Goal: Information Seeking & Learning: Learn about a topic

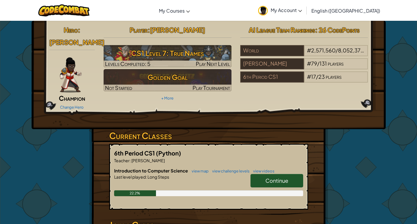
click at [269, 177] on span "Continue" at bounding box center [277, 180] width 23 height 7
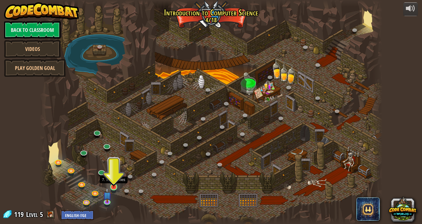
click at [114, 185] on img at bounding box center [113, 178] width 9 height 20
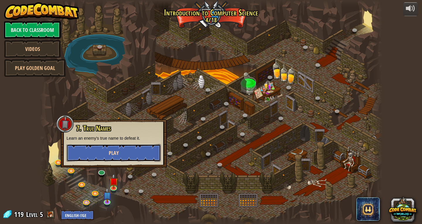
click at [114, 151] on span "Play" at bounding box center [114, 152] width 10 height 7
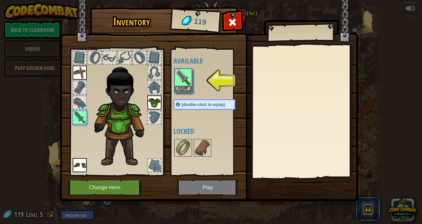
drag, startPoint x: 201, startPoint y: 192, endPoint x: 197, endPoint y: 188, distance: 6.0
click at [200, 191] on img at bounding box center [209, 95] width 298 height 213
click at [175, 86] on button "Equip" at bounding box center [183, 88] width 16 height 6
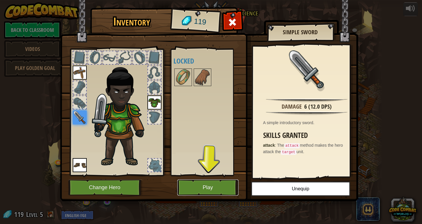
click at [209, 189] on button "Play" at bounding box center [207, 187] width 61 height 16
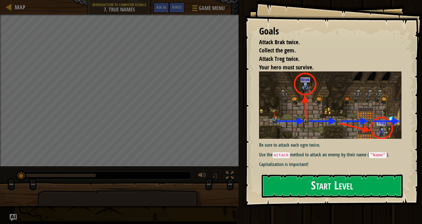
click at [304, 163] on p "Capitalization is important!" at bounding box center [332, 164] width 147 height 7
click at [325, 181] on button "Start Level" at bounding box center [331, 185] width 141 height 23
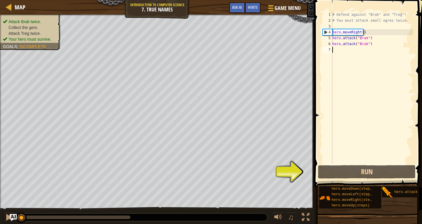
click at [355, 49] on div "# Defend against "Brak" and "Treg"! # You must attack small ogres twice. hero .…" at bounding box center [372, 94] width 82 height 164
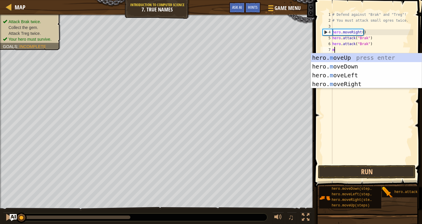
type textarea "mo"
click at [352, 81] on div "hero. mo veUp press enter hero. mo veDown press enter hero. mo veLeft press ent…" at bounding box center [366, 79] width 111 height 53
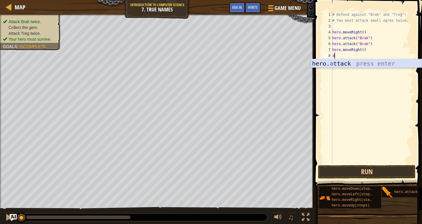
click at [344, 61] on div "hero. a ttack press enter" at bounding box center [366, 72] width 111 height 26
type textarea "hero.attack("Enemy Name")"
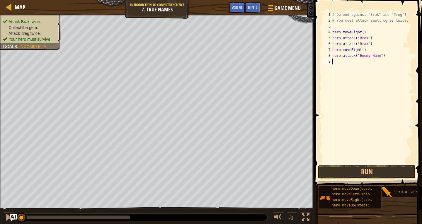
click at [343, 59] on div "# Defend against "Brak" and "Treg"! # You must attack small ogres twice. hero .…" at bounding box center [372, 94] width 82 height 164
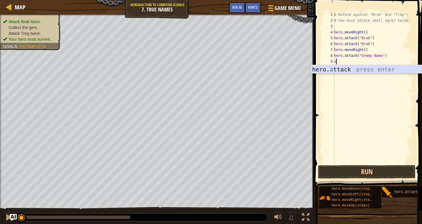
click at [358, 68] on div "hero. a ttack press enter" at bounding box center [366, 78] width 111 height 26
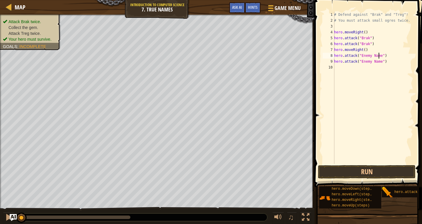
click at [379, 56] on div "# Defend against "Brak" and "Treg"! # You must attack small ogres twice. hero .…" at bounding box center [373, 94] width 80 height 164
click at [377, 62] on div "# Defend against "Brak" and "Treg"! # You must attack small ogres twice. hero .…" at bounding box center [373, 94] width 80 height 164
type textarea "hero.attack("Treg")"
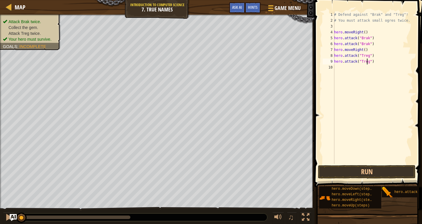
scroll to position [3, 3]
click at [366, 68] on div "# Defend against "Brak" and "Treg"! # You must attack small ogres twice. hero .…" at bounding box center [373, 94] width 80 height 164
type textarea "n"
type textarea "m"
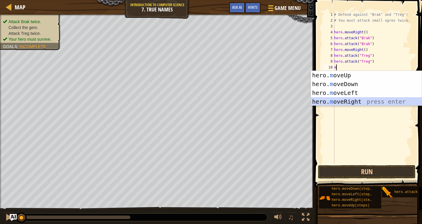
click at [363, 99] on div "hero. m oveUp press enter hero. m oveDown press enter hero. m oveLeft press ent…" at bounding box center [366, 97] width 111 height 53
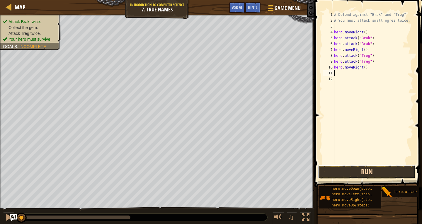
click at [369, 173] on button "Run" at bounding box center [366, 171] width 97 height 13
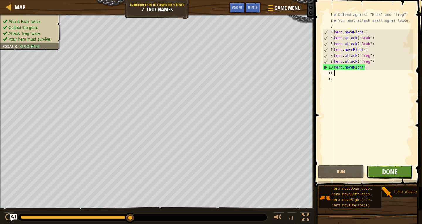
click at [392, 173] on span "Done" at bounding box center [389, 171] width 15 height 9
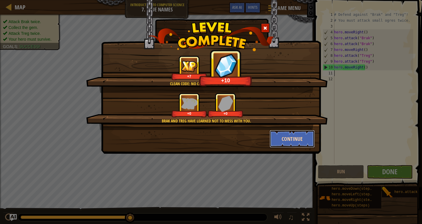
click at [300, 135] on button "Continue" at bounding box center [291, 139] width 45 height 18
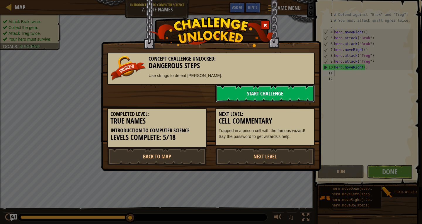
click at [275, 89] on link "Start Challenge" at bounding box center [264, 94] width 99 height 18
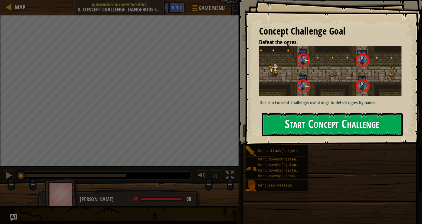
click at [301, 125] on button "Start Concept Challenge" at bounding box center [331, 124] width 141 height 23
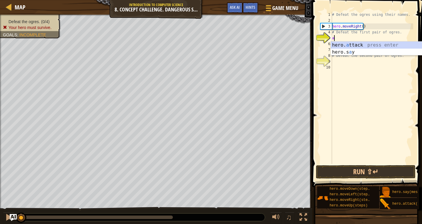
scroll to position [3, 0]
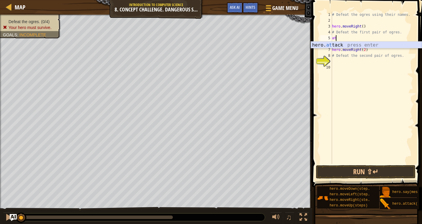
click at [360, 46] on div "hero. at tack press enter" at bounding box center [366, 52] width 111 height 21
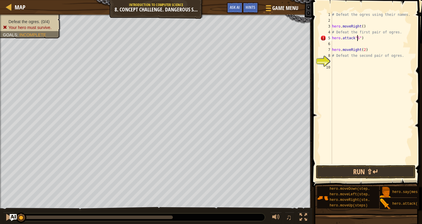
scroll to position [3, 2]
type textarea "hero.attack"Sog")"
click at [361, 43] on div "# Defeat the ogres using their names. hero . moveRight ( ) # Defeat the first p…" at bounding box center [372, 94] width 82 height 164
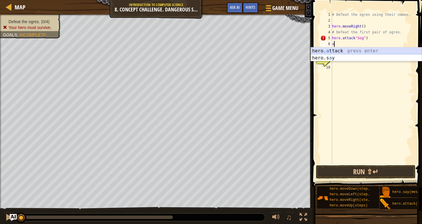
click at [361, 49] on div "hero. a ttack press enter hero.s a y press enter" at bounding box center [366, 61] width 111 height 28
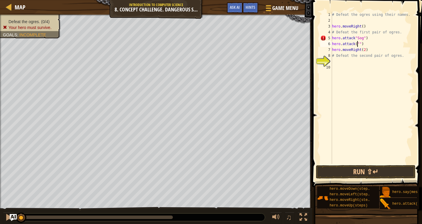
scroll to position [3, 2]
type textarea "hero.attack("Gos")"
click at [340, 61] on div "# Defeat the ogres using their names. hero . moveRight ( ) # Defeat the first p…" at bounding box center [372, 94] width 82 height 164
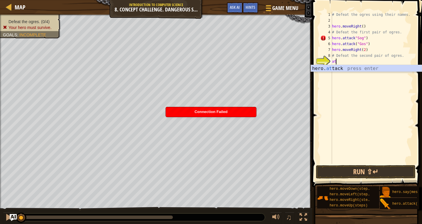
scroll to position [3, 0]
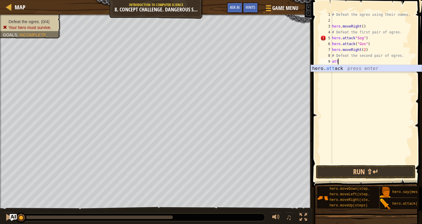
click at [362, 67] on div "hero. att ack press enter" at bounding box center [366, 75] width 111 height 21
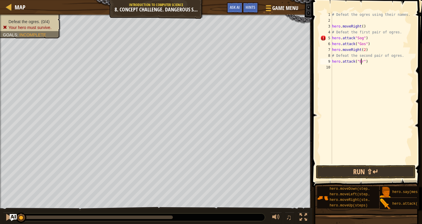
scroll to position [3, 3]
type textarea "hero.attack("Ergo")"
click at [369, 70] on div "# Defeat the ogres using their names. hero . moveRight ( ) # Defeat the first p…" at bounding box center [372, 94] width 82 height 164
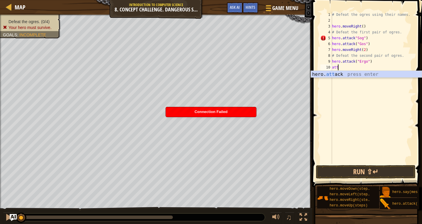
scroll to position [3, 0]
click at [369, 71] on div "hero. att ack press enter" at bounding box center [366, 81] width 111 height 21
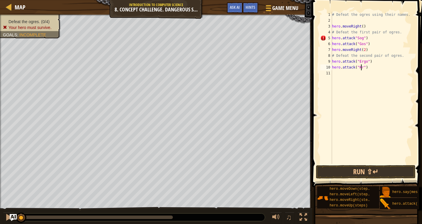
type textarea "hero.attack("Kro")"
click at [365, 74] on div "# Defeat the ogres using their names. hero . moveRight ( ) # Defeat the first p…" at bounding box center [372, 94] width 82 height 164
type textarea "m"
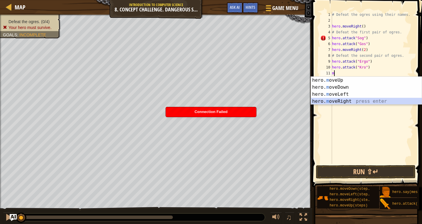
drag, startPoint x: 364, startPoint y: 101, endPoint x: 362, endPoint y: 107, distance: 5.8
click at [363, 102] on div "hero. m oveUp press enter hero. m oveDown press enter hero. m oveLeft press ent…" at bounding box center [366, 98] width 111 height 42
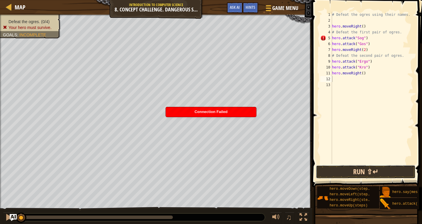
click at [360, 174] on button "Run ⇧↵" at bounding box center [366, 171] width 100 height 13
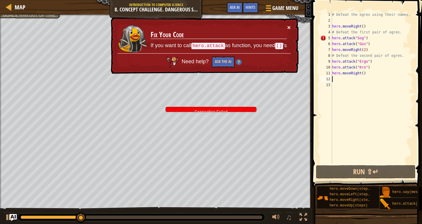
click at [288, 26] on button "×" at bounding box center [289, 27] width 4 height 6
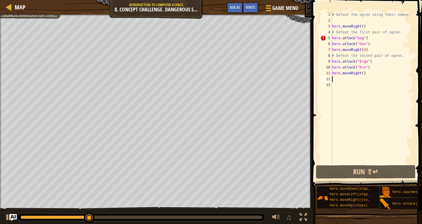
click at [356, 19] on div "# Defeat the ogres using their names. hero . moveRight ( ) # Defeat the first p…" at bounding box center [372, 94] width 82 height 164
click at [331, 26] on div "3" at bounding box center [326, 26] width 12 height 6
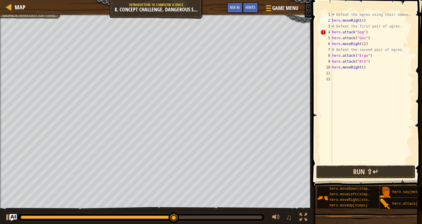
click at [375, 168] on button "Run ⇧↵" at bounding box center [366, 171] width 100 height 13
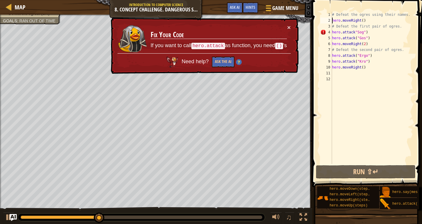
click at [368, 29] on div "# Defeat the ogres using their names. hero . moveRight ( ) # Defeat the first p…" at bounding box center [372, 94] width 82 height 164
click at [333, 32] on div "# Defeat the ogres using their names. hero . moveRight ( ) # Defeat the first p…" at bounding box center [372, 94] width 82 height 164
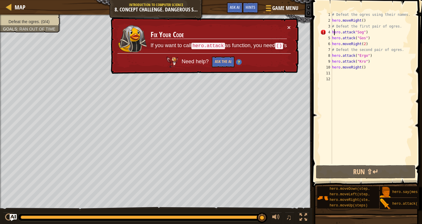
click at [380, 35] on div "# Defeat the ogres using their names. hero . moveRight ( ) # Defeat the first p…" at bounding box center [372, 94] width 82 height 164
click at [380, 38] on div "# Defeat the ogres using their names. hero . moveRight ( ) # Defeat the first p…" at bounding box center [372, 94] width 82 height 164
click at [380, 46] on div "# Defeat the ogres using their names. hero . moveRight ( ) # Defeat the first p…" at bounding box center [372, 94] width 82 height 164
click at [380, 23] on div "# Defeat the ogres using their names. hero . moveRight ( ) # Defeat the first p…" at bounding box center [372, 94] width 82 height 164
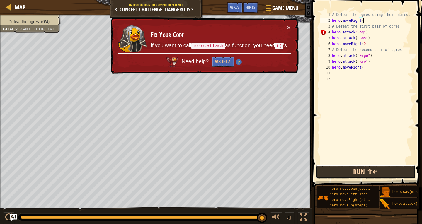
click at [382, 169] on button "Run ⇧↵" at bounding box center [366, 171] width 100 height 13
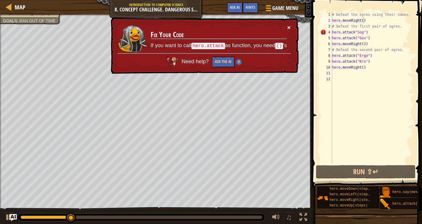
click at [288, 29] on button "×" at bounding box center [289, 27] width 4 height 6
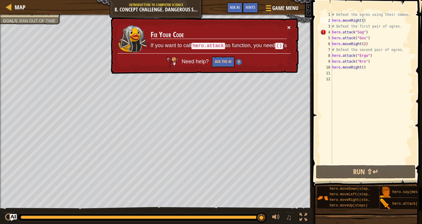
click at [290, 26] on button "×" at bounding box center [289, 27] width 4 height 6
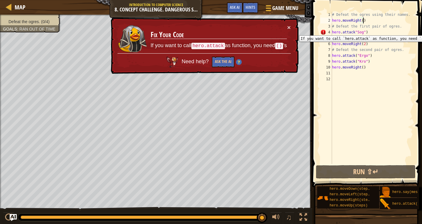
click at [331, 31] on div "4" at bounding box center [326, 32] width 12 height 6
click at [361, 32] on div "# Defeat the ogres using their names. hero . moveRight ( ) # Defeat the first p…" at bounding box center [372, 94] width 82 height 164
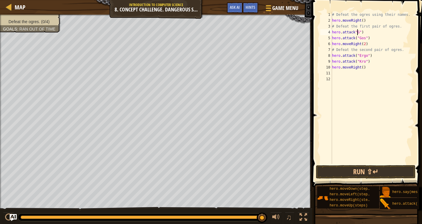
scroll to position [3, 2]
click at [362, 39] on div "# Defeat the ogres using their names. hero . moveRight ( ) # Defeat the first p…" at bounding box center [372, 94] width 82 height 164
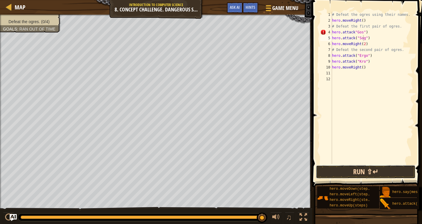
click at [375, 171] on button "Run ⇧↵" at bounding box center [366, 171] width 100 height 13
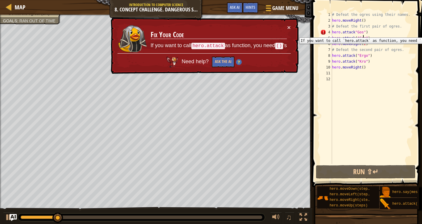
click at [324, 33] on div "4" at bounding box center [326, 32] width 12 height 6
type textarea "hero.attack"Gos")"
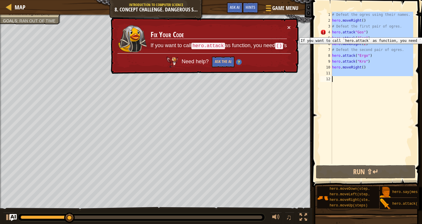
click at [324, 33] on div "4" at bounding box center [326, 32] width 12 height 6
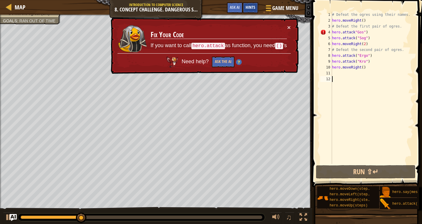
click at [249, 8] on span "Hints" at bounding box center [250, 7] width 10 height 6
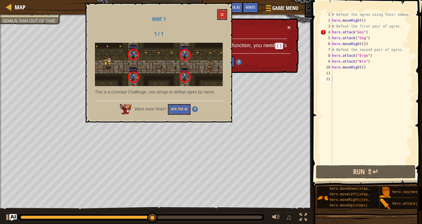
click at [216, 14] on div "Hint 1 1 / 1 This is a Concept Challenge: use strings to defeat ogres by name. …" at bounding box center [158, 62] width 146 height 119
click at [221, 15] on span at bounding box center [222, 15] width 4 height 4
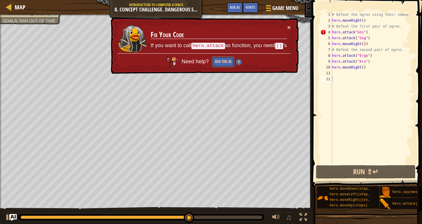
click at [222, 62] on button "Ask the AI" at bounding box center [222, 62] width 23 height 11
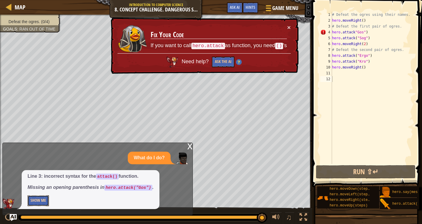
click at [39, 197] on button "Show Me" at bounding box center [38, 200] width 21 height 11
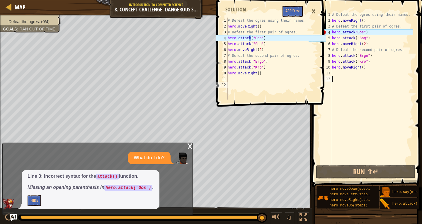
click at [352, 32] on div "# Defeat the ogres using their names. hero . moveRight ( ) # Defeat the first p…" at bounding box center [372, 94] width 82 height 164
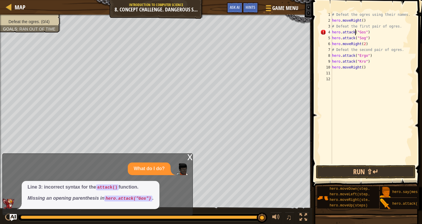
scroll to position [3, 2]
click at [361, 173] on button "Run ⇧↵" at bounding box center [366, 171] width 100 height 13
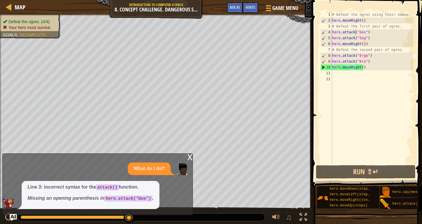
click at [191, 156] on div "x" at bounding box center [189, 157] width 5 height 6
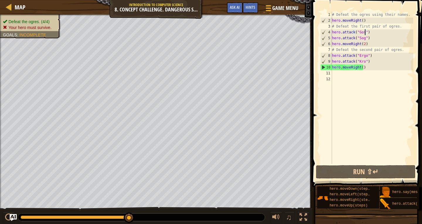
click at [364, 32] on div "# Defeat the ogres using their names. hero . moveRight ( ) # Defeat the first p…" at bounding box center [372, 94] width 82 height 164
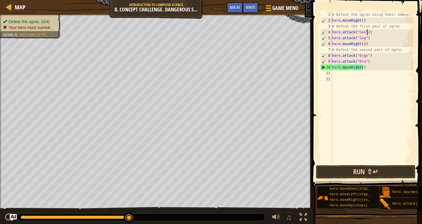
scroll to position [3, 3]
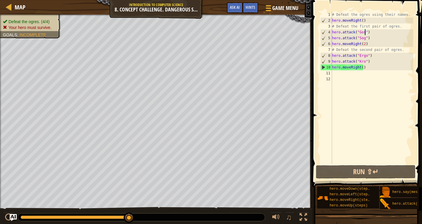
click at [332, 38] on div "# Defeat the ogres using their names. hero . moveRight ( ) # Defeat the first p…" at bounding box center [372, 94] width 82 height 164
type textarea "hero.attack("Sog")"
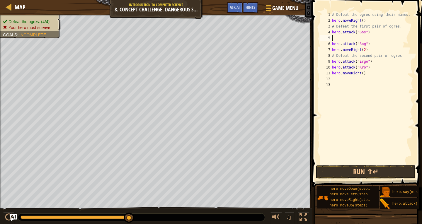
click at [343, 37] on div "# Defeat the ogres using their names. hero . moveRight ( ) # Defeat the first p…" at bounding box center [372, 94] width 82 height 164
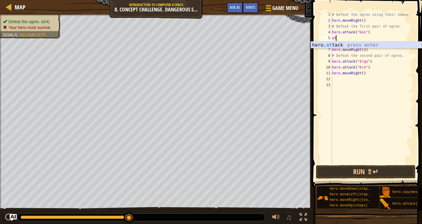
click at [335, 44] on div "hero. at tack press enter" at bounding box center [366, 52] width 111 height 21
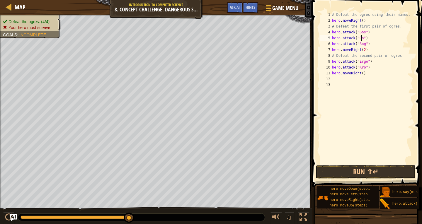
scroll to position [3, 3]
click at [332, 44] on div "# Defeat the ogres using their names. hero . moveRight ( ) # Defeat the first p…" at bounding box center [372, 94] width 82 height 164
type textarea "hero.attack("Sog")"
click at [351, 44] on div "# Defeat the ogres using their names. hero . moveRight ( ) # Defeat the first p…" at bounding box center [372, 94] width 82 height 164
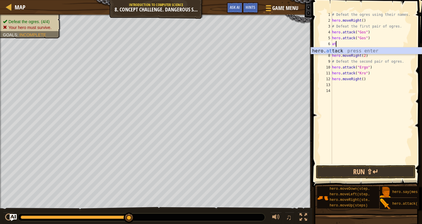
scroll to position [3, 0]
click at [353, 50] on div "hero. att ack press enter" at bounding box center [366, 57] width 111 height 21
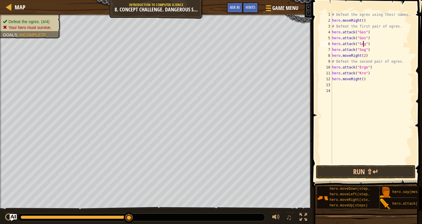
scroll to position [3, 3]
click at [333, 73] on div "# Defeat the ogres using their names. hero . moveRight ( ) # Defeat the first p…" at bounding box center [372, 94] width 82 height 164
type textarea "hero.attack("Kro")"
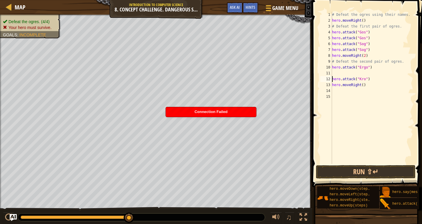
click at [346, 75] on div "# Defeat the ogres using their names. hero . moveRight ( ) # Defeat the first p…" at bounding box center [372, 94] width 82 height 164
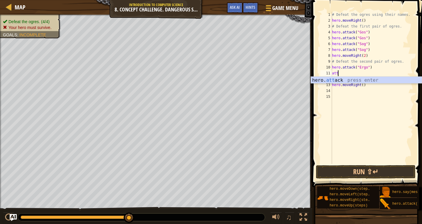
scroll to position [3, 0]
click at [347, 78] on div "hero. att ack press enter" at bounding box center [366, 87] width 111 height 21
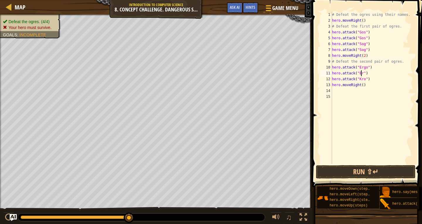
scroll to position [3, 3]
click at [331, 80] on div "12" at bounding box center [326, 79] width 12 height 6
type textarea "hero.attack("Kro")"
click at [333, 80] on div "# Defeat the ogres using their names. hero . moveRight ( ) # Defeat the first p…" at bounding box center [372, 94] width 82 height 164
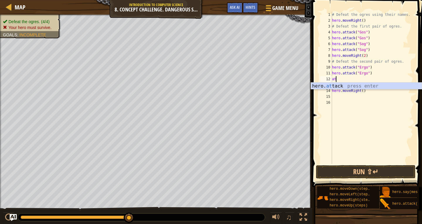
scroll to position [3, 0]
click at [401, 84] on div "hero. att ack press enter" at bounding box center [366, 93] width 111 height 21
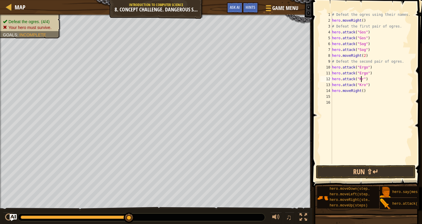
scroll to position [3, 3]
click at [352, 170] on button "Run ⇧↵" at bounding box center [366, 171] width 100 height 13
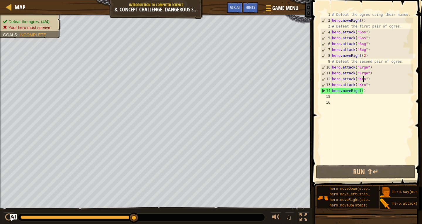
click at [363, 91] on div "# Defeat the ogres using their names. hero . moveRight ( ) # Defeat the first p…" at bounding box center [372, 94] width 82 height 164
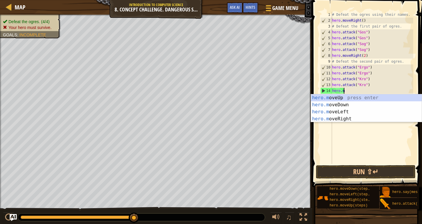
scroll to position [3, 1]
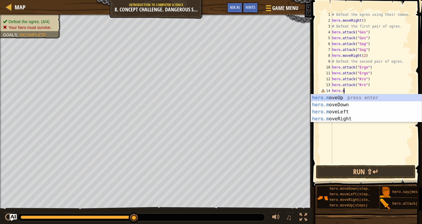
type textarea "hero."
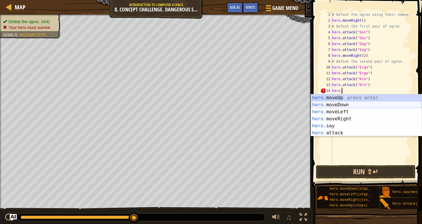
click at [357, 105] on div "hero. moveUp press enter hero. moveDown press enter hero. moveLeft press enter …" at bounding box center [366, 122] width 111 height 56
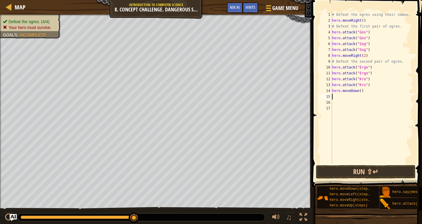
scroll to position [3, 0]
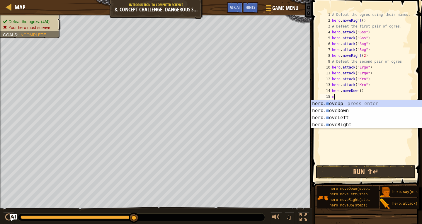
type textarea "mo"
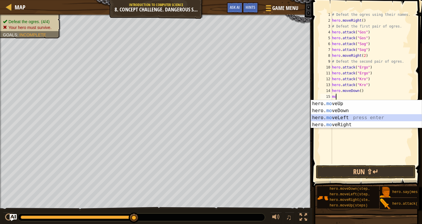
click at [347, 118] on div "hero. mo veUp press enter hero. mo veDown press enter hero. mo veLeft press ent…" at bounding box center [366, 121] width 111 height 42
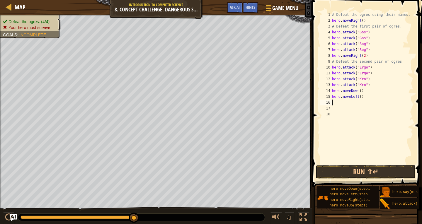
click at [332, 96] on div "# Defeat the ogres using their names. hero . moveRight ( ) # Defeat the first p…" at bounding box center [372, 94] width 82 height 164
type textarea "hero.moveLeft()"
click at [344, 100] on div "# Defeat the ogres using their names. hero . moveRight ( ) # Defeat the first p…" at bounding box center [372, 94] width 82 height 164
click at [334, 96] on div "# Defeat the ogres using their names. hero . moveRight ( ) # Defeat the first p…" at bounding box center [372, 94] width 82 height 164
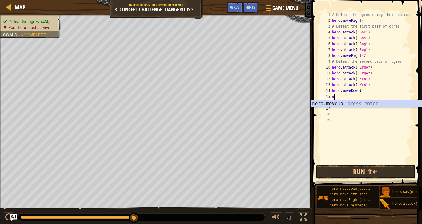
type textarea "up"
click at [340, 103] on div "hero.move Up press enter" at bounding box center [366, 110] width 111 height 21
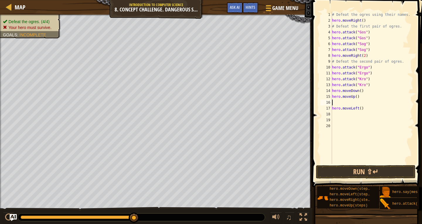
click at [330, 107] on div "17" at bounding box center [326, 108] width 12 height 6
type textarea "hero.moveLeft()"
click at [335, 109] on div "# Defeat the ogres using their names. hero . moveRight ( ) # Defeat the first p…" at bounding box center [372, 94] width 82 height 164
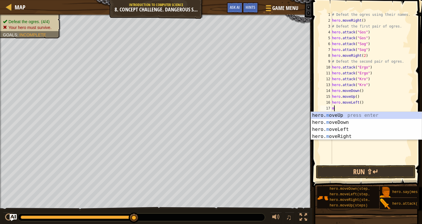
type textarea "mo"
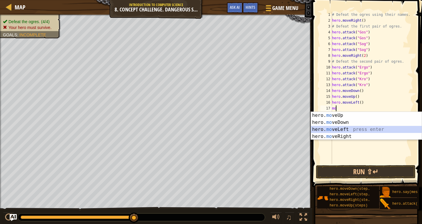
click at [347, 127] on div "hero. mo veUp press enter hero. mo veDown press enter hero. mo veLeft press ent…" at bounding box center [366, 133] width 111 height 42
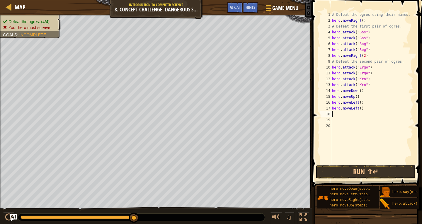
type textarea "m"
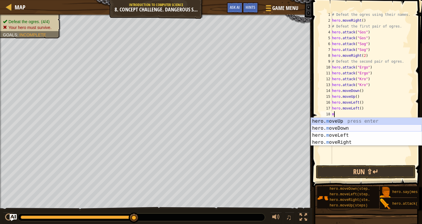
click at [340, 126] on div "hero. m oveUp press enter hero. m oveDown press enter hero. m oveLeft press ent…" at bounding box center [366, 139] width 111 height 42
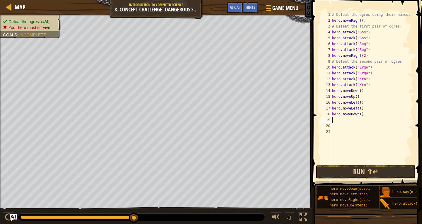
type textarea "m"
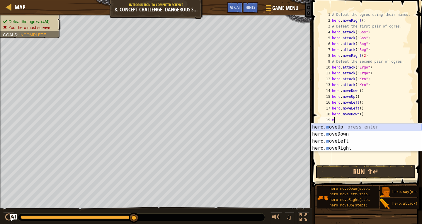
click at [338, 125] on div "hero. m oveUp press enter hero. m oveDown press enter hero. m oveLeft press ent…" at bounding box center [366, 145] width 111 height 42
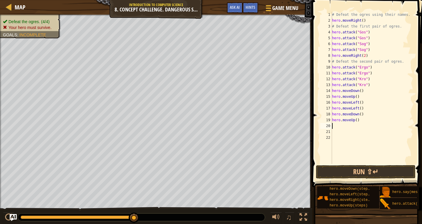
type textarea "m"
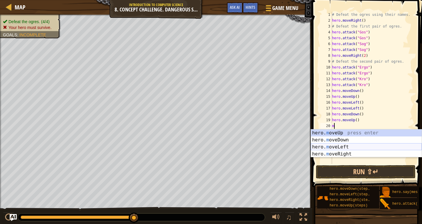
click at [351, 147] on div "hero. m oveUp press enter hero. m oveDown press enter hero. m oveLeft press ent…" at bounding box center [366, 150] width 111 height 42
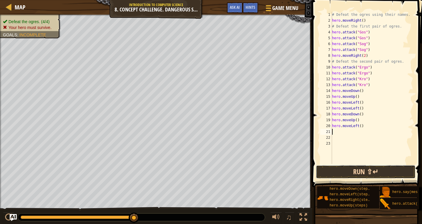
click at [352, 171] on button "Run ⇧↵" at bounding box center [366, 171] width 100 height 13
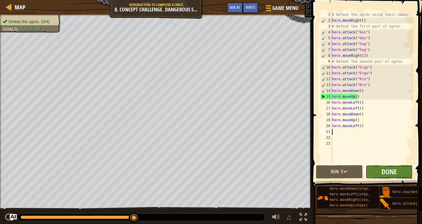
click at [381, 174] on button "Done" at bounding box center [388, 171] width 47 height 13
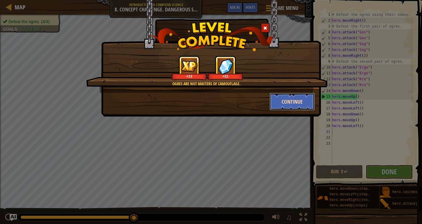
click at [284, 106] on button "Continue" at bounding box center [291, 102] width 45 height 18
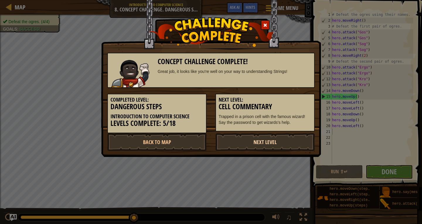
click at [267, 143] on link "Next Level" at bounding box center [264, 142] width 99 height 18
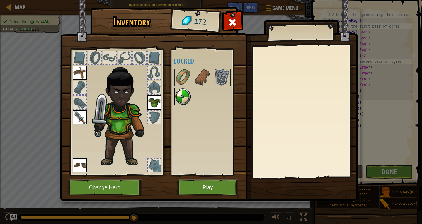
click at [191, 93] on img at bounding box center [183, 96] width 16 height 16
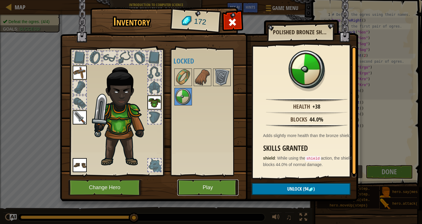
click at [204, 188] on button "Play" at bounding box center [207, 187] width 61 height 16
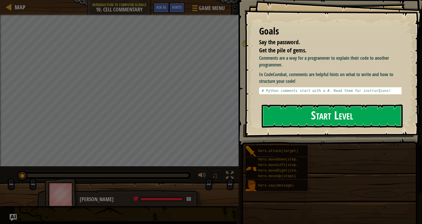
click at [351, 117] on button "Start Level" at bounding box center [331, 116] width 141 height 23
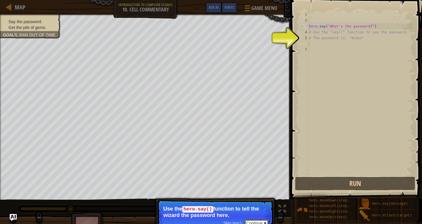
click at [259, 221] on button "Continue" at bounding box center [256, 223] width 24 height 8
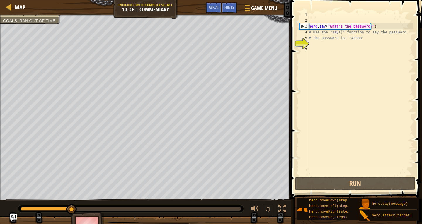
scroll to position [3, 0]
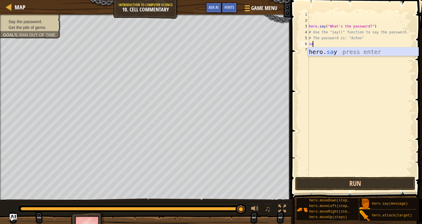
click at [337, 54] on div "hero. sa y press enter" at bounding box center [362, 60] width 111 height 26
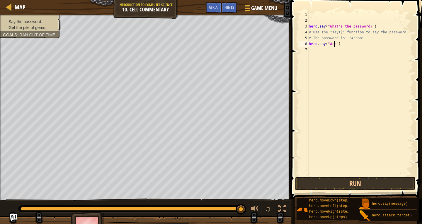
scroll to position [3, 2]
type textarea "hero.say("Achoo")"
click at [331, 188] on button "Run" at bounding box center [355, 183] width 120 height 13
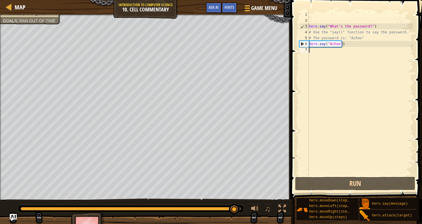
click at [306, 51] on div "7" at bounding box center [304, 50] width 10 height 6
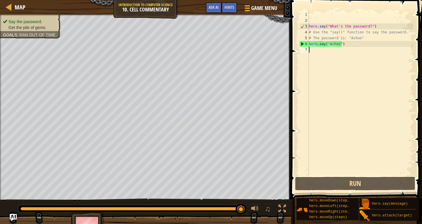
type textarea "m"
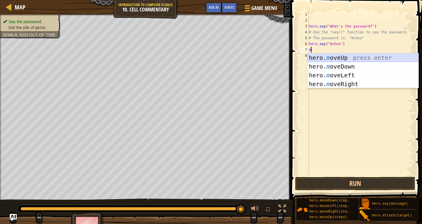
click at [345, 56] on div "hero. m oveUp press enter hero. m oveDown press enter hero. m oveLeft press ent…" at bounding box center [362, 79] width 111 height 53
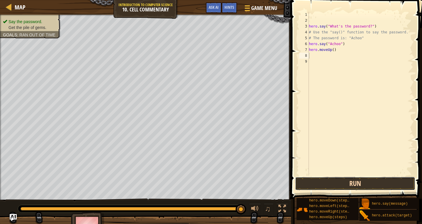
click at [351, 179] on button "Run" at bounding box center [355, 183] width 120 height 13
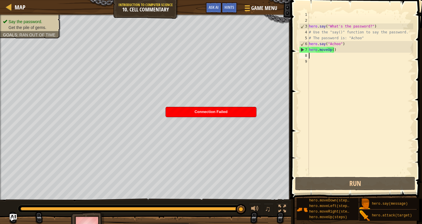
click at [331, 50] on div "hero . say ( "What's the password?" ) # Use the "say()" function to say the pas…" at bounding box center [359, 100] width 105 height 176
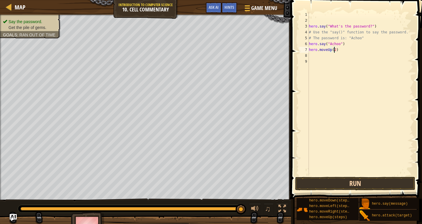
type textarea "hero.moveUp(2)"
click at [331, 186] on button "Run" at bounding box center [355, 183] width 120 height 13
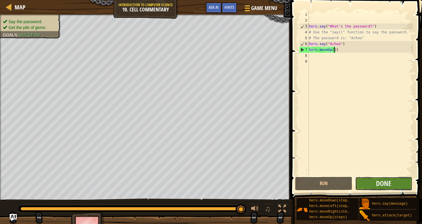
click at [399, 180] on button "Done" at bounding box center [383, 183] width 57 height 13
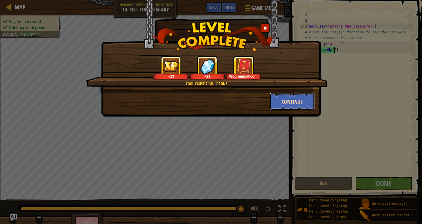
click at [300, 103] on button "Continue" at bounding box center [291, 102] width 45 height 18
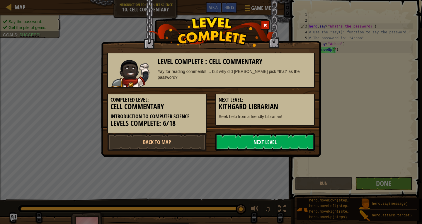
click at [283, 138] on link "Next Level" at bounding box center [264, 142] width 99 height 18
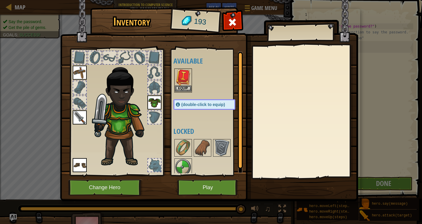
click at [179, 78] on img at bounding box center [183, 77] width 16 height 16
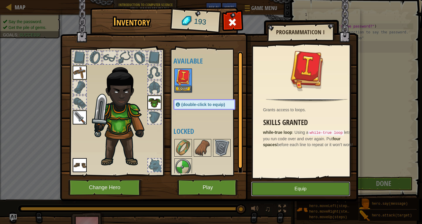
click at [327, 194] on button "Equip" at bounding box center [300, 189] width 99 height 15
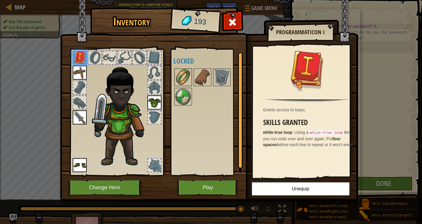
click at [187, 72] on img at bounding box center [183, 77] width 16 height 16
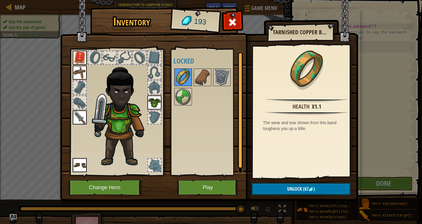
click at [191, 72] on div at bounding box center [183, 78] width 18 height 18
click at [198, 74] on img at bounding box center [202, 77] width 16 height 16
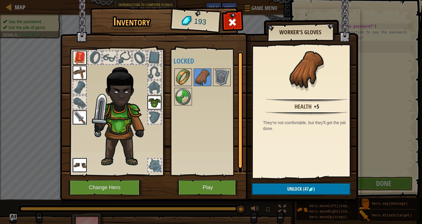
click at [187, 78] on img at bounding box center [183, 77] width 16 height 16
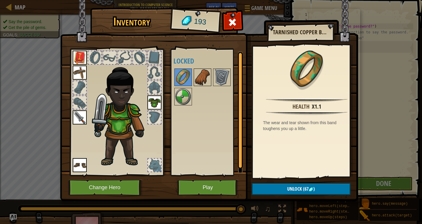
click at [202, 80] on img at bounding box center [202, 77] width 16 height 16
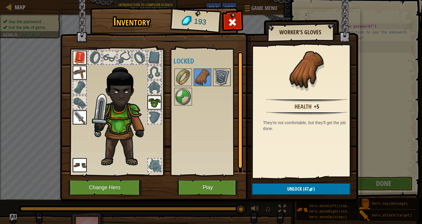
click at [225, 85] on img at bounding box center [221, 77] width 16 height 16
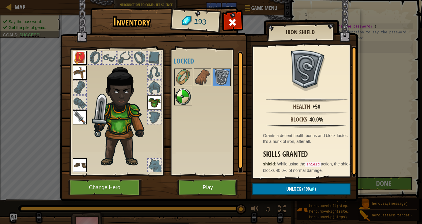
click at [185, 90] on img at bounding box center [183, 96] width 16 height 16
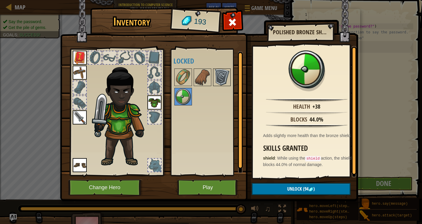
click at [217, 83] on img at bounding box center [221, 77] width 16 height 16
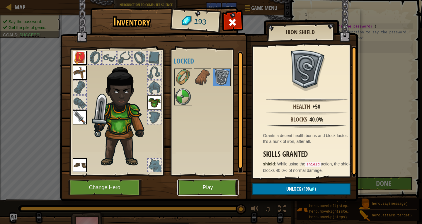
click at [194, 183] on button "Play" at bounding box center [207, 187] width 61 height 16
